Goal: Task Accomplishment & Management: Use online tool/utility

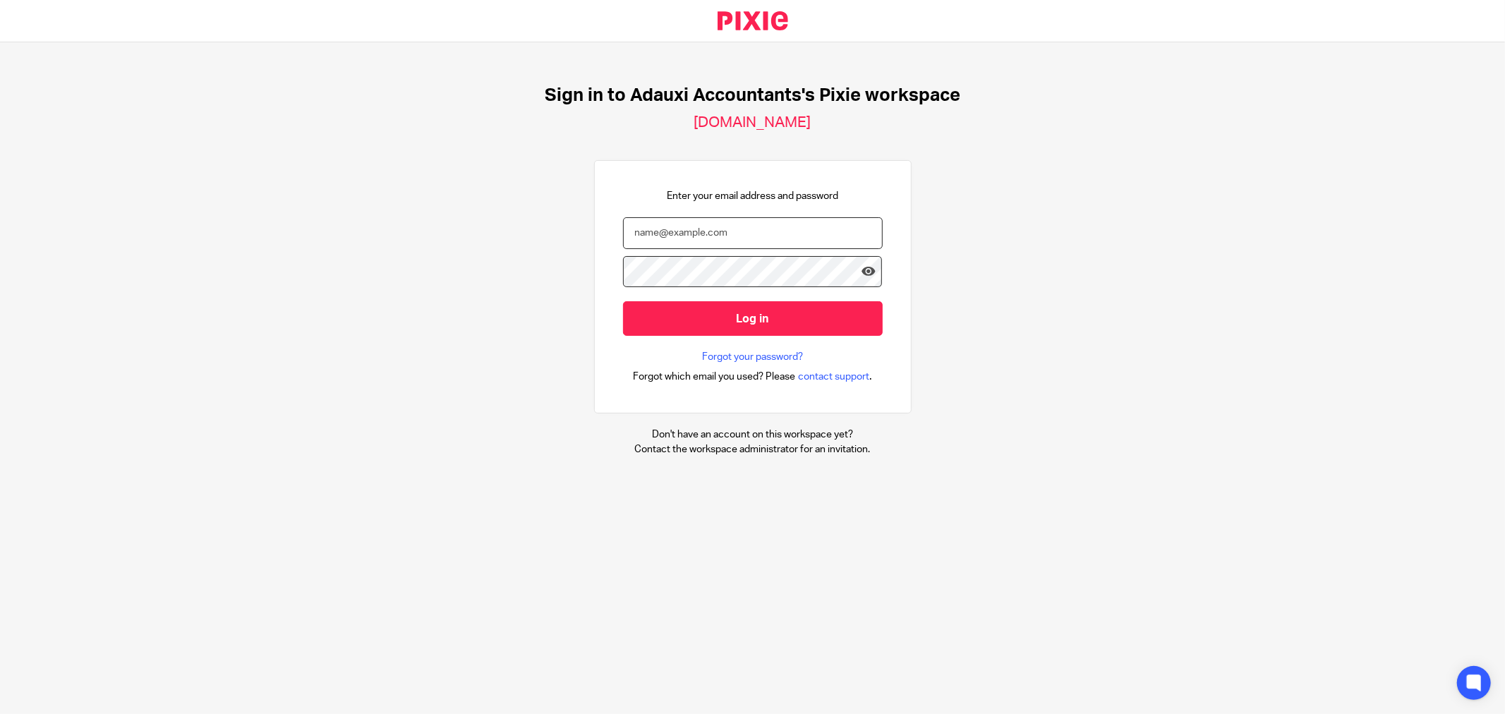
type input "[EMAIL_ADDRESS][DOMAIN_NAME]"
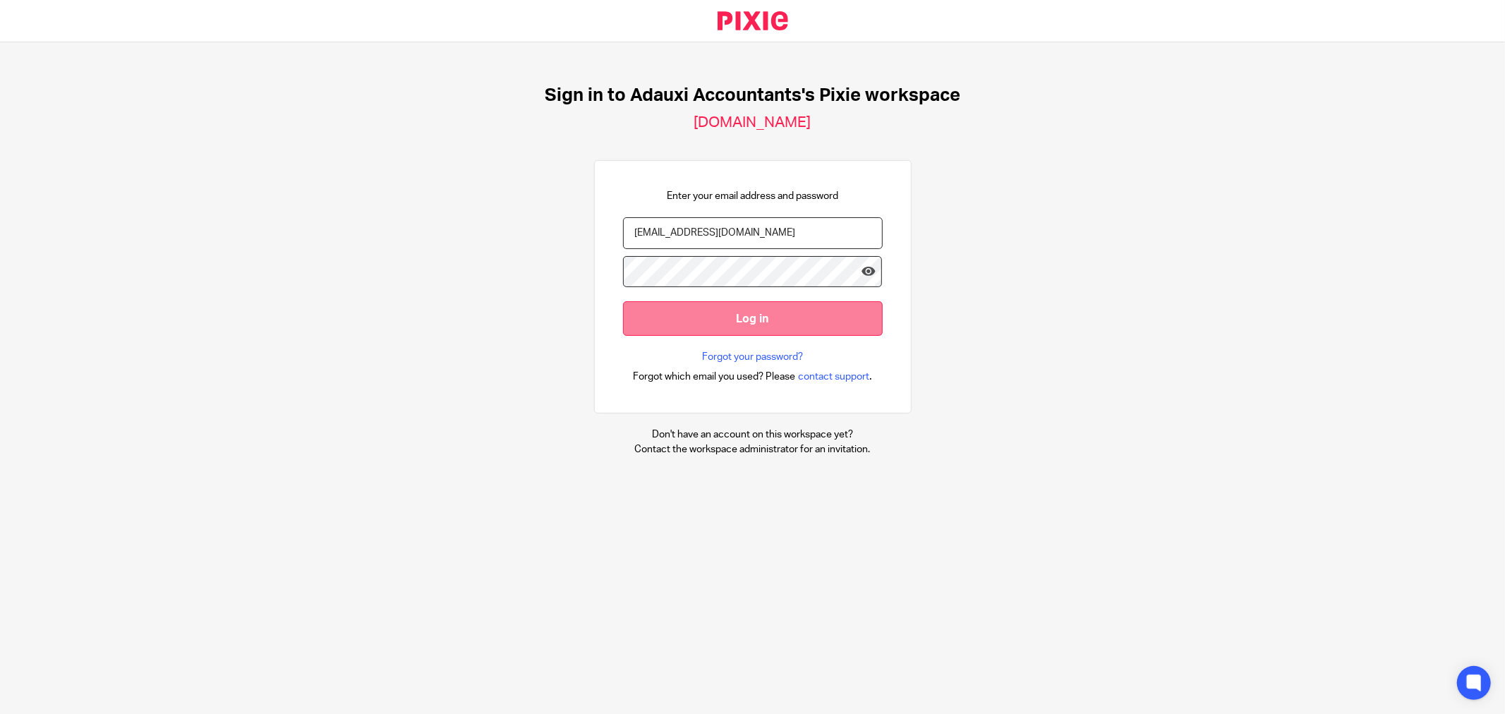
click at [697, 316] on input "Log in" at bounding box center [753, 318] width 260 height 35
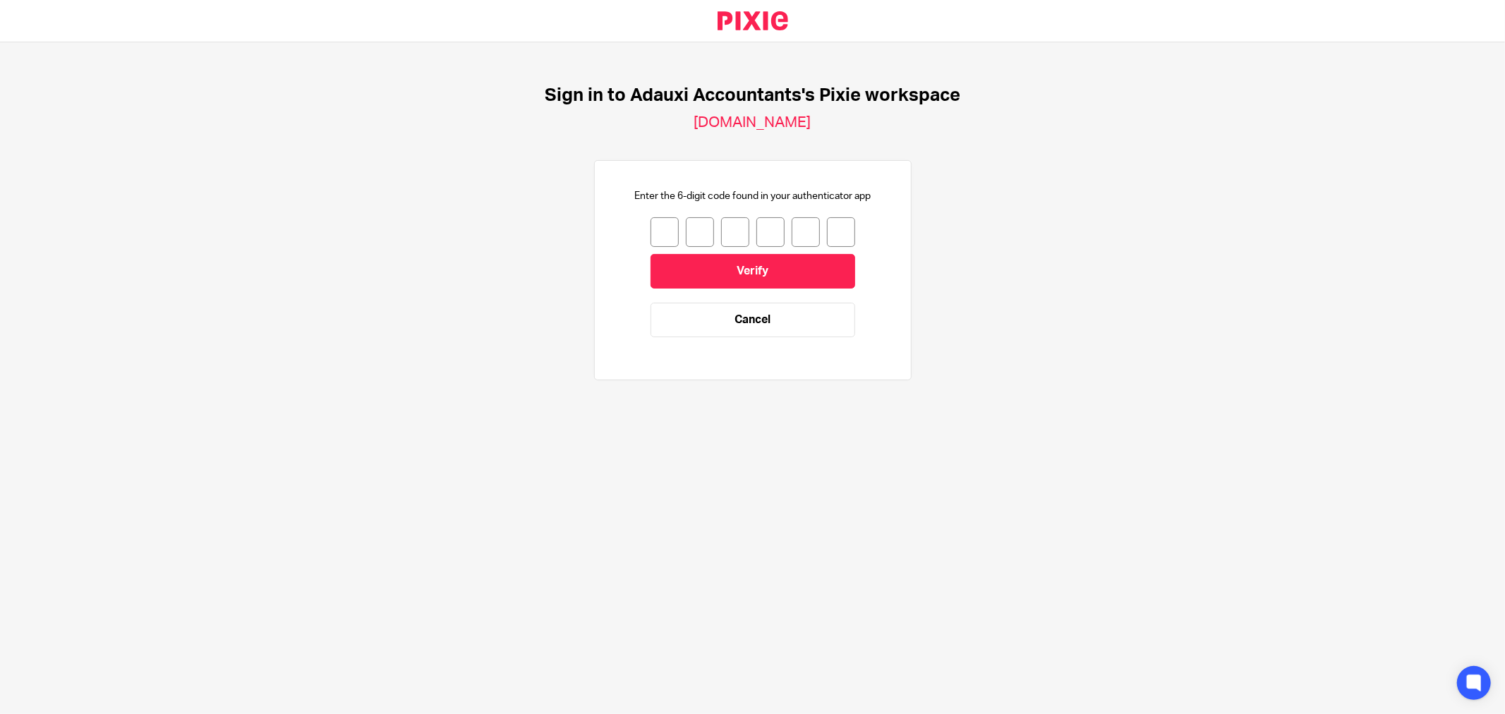
click at [655, 229] on input "number" at bounding box center [664, 232] width 28 height 30
type input "5"
type input "4"
type input "1"
type input "6"
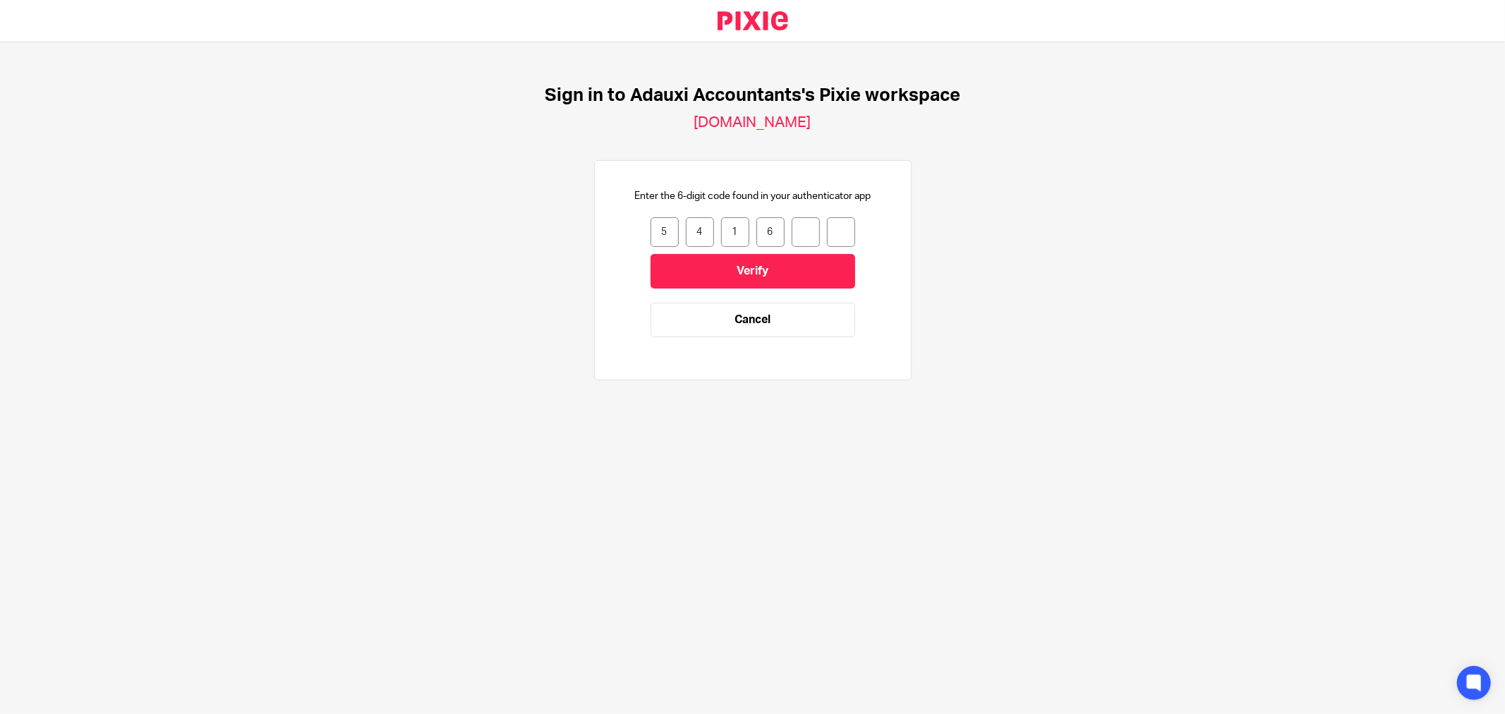
type input "8"
type input "9"
click at [749, 263] on input "Verify" at bounding box center [752, 271] width 205 height 35
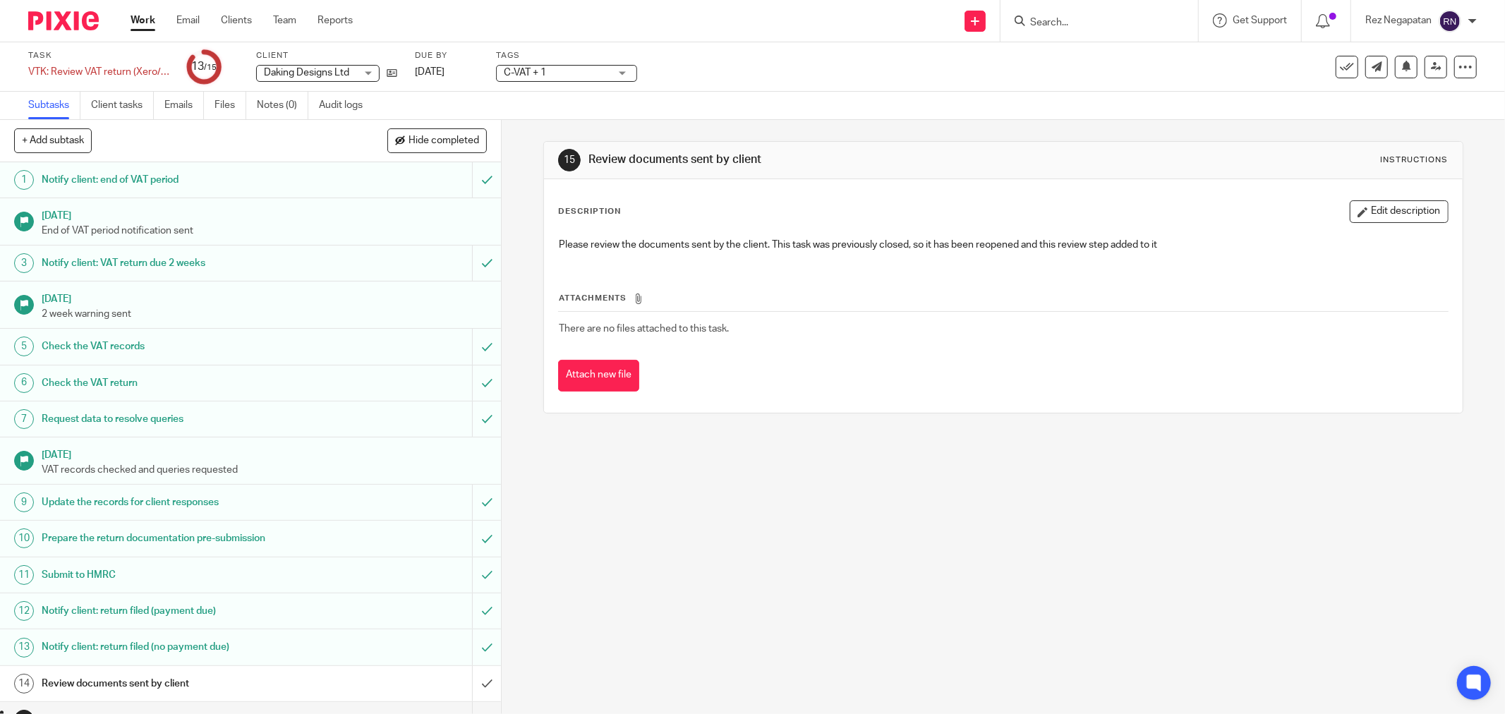
click at [741, 492] on div "15 Review documents sent by client Instructions Description Edit description Pl…" at bounding box center [1003, 417] width 1003 height 594
click at [1340, 63] on icon at bounding box center [1347, 67] width 14 height 14
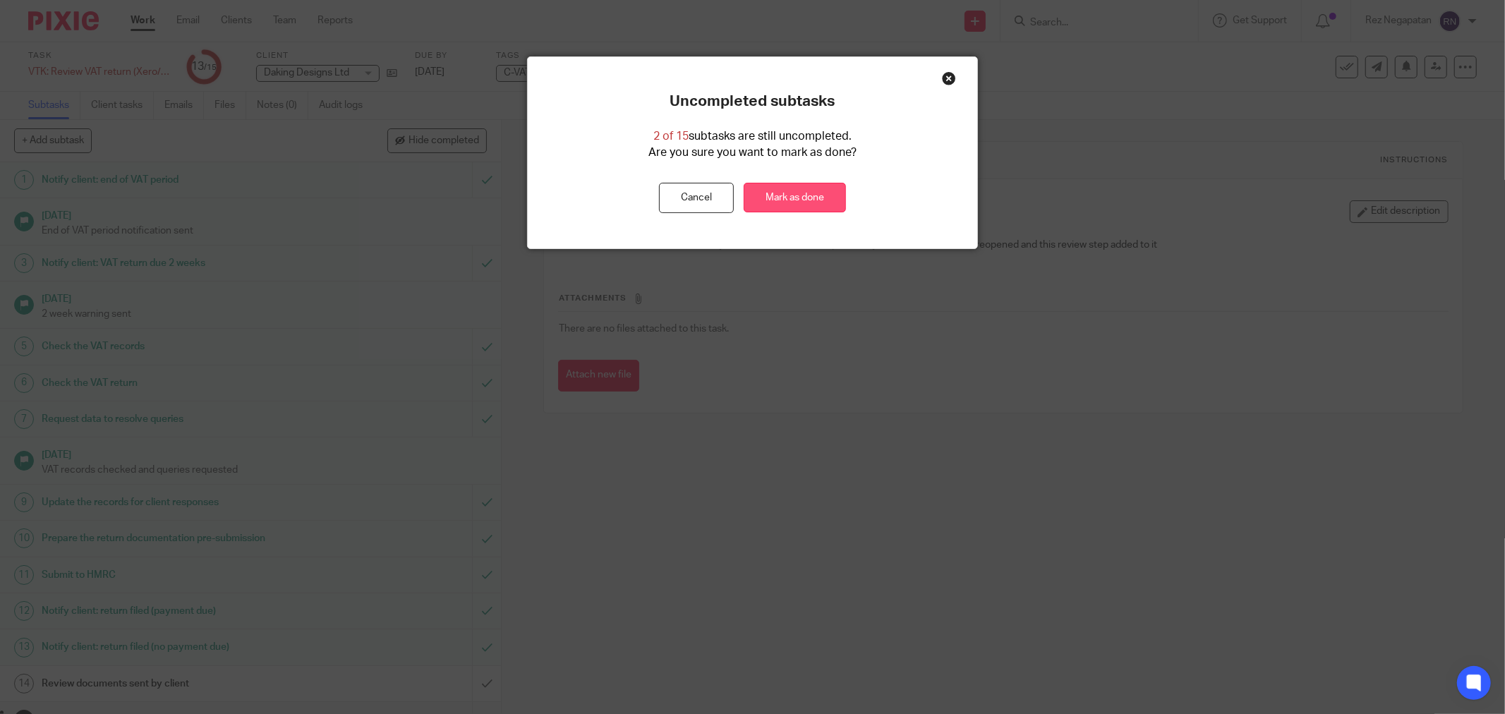
click at [802, 195] on link "Mark as done" at bounding box center [795, 198] width 102 height 30
